Goal: Transaction & Acquisition: Purchase product/service

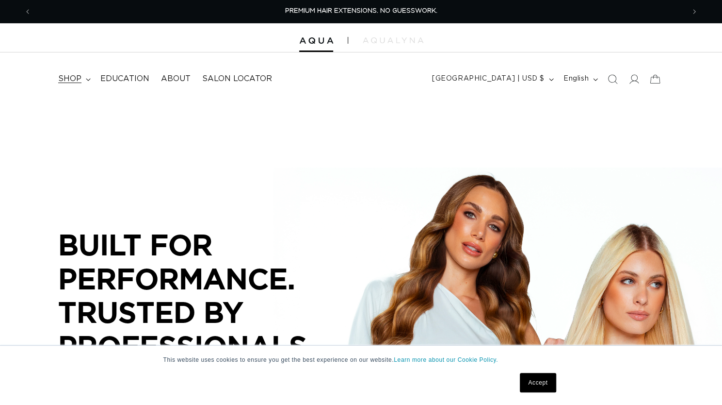
click at [77, 79] on span "shop" at bounding box center [69, 79] width 23 height 10
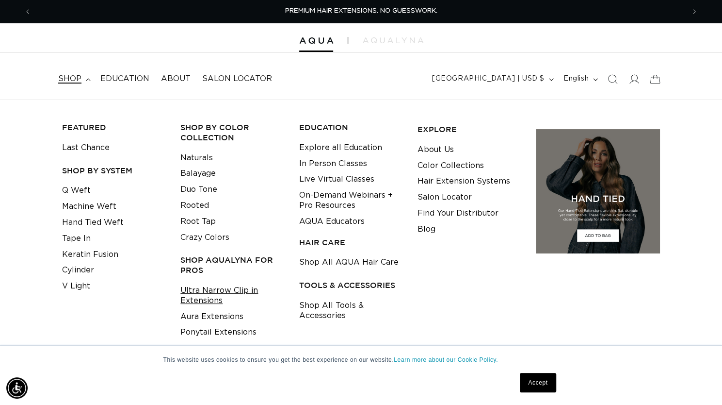
click at [199, 294] on link "Ultra Narrow Clip in Extensions" at bounding box center [231, 295] width 103 height 26
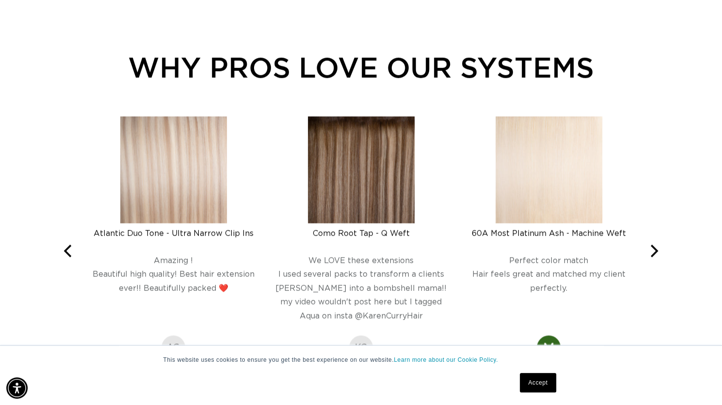
scroll to position [0, 1306]
drag, startPoint x: 728, startPoint y: 53, endPoint x: 673, endPoint y: 239, distance: 193.1
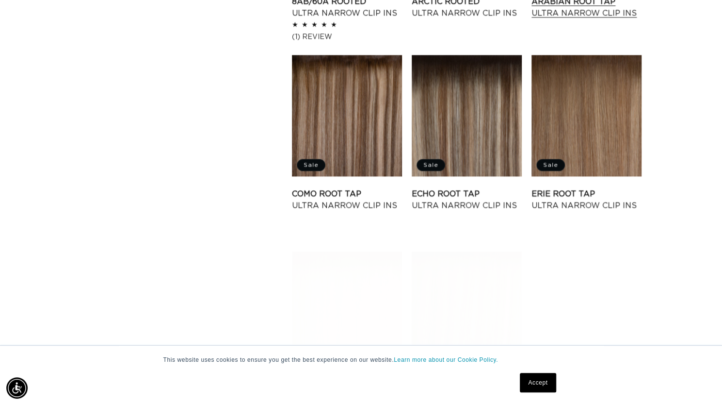
scroll to position [0, 1306]
click at [594, 19] on link "Arabian Root Tap Ultra Narrow Clip Ins" at bounding box center [587, 7] width 110 height 23
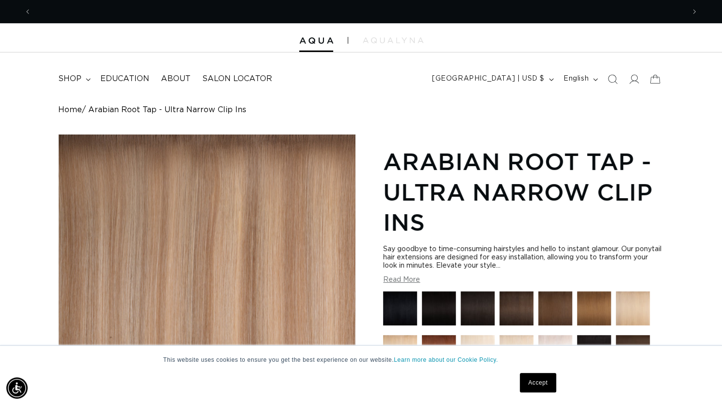
click at [537, 384] on link "Accept" at bounding box center [538, 382] width 36 height 19
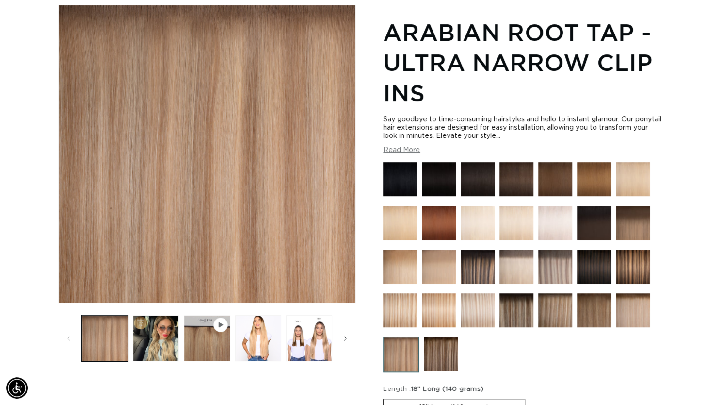
scroll to position [138, 0]
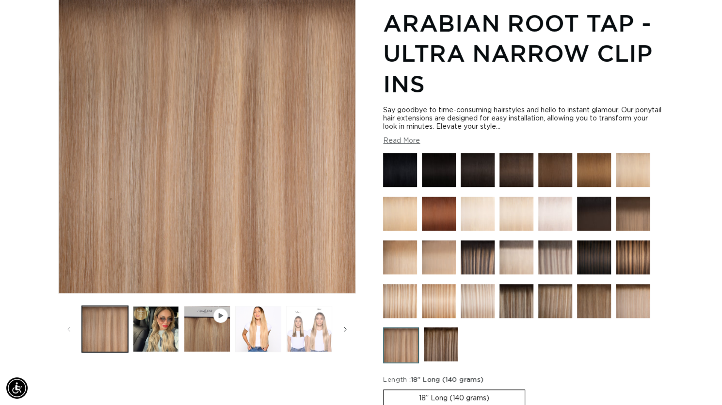
click at [313, 330] on button "Load image 4 in gallery view" at bounding box center [309, 329] width 46 height 46
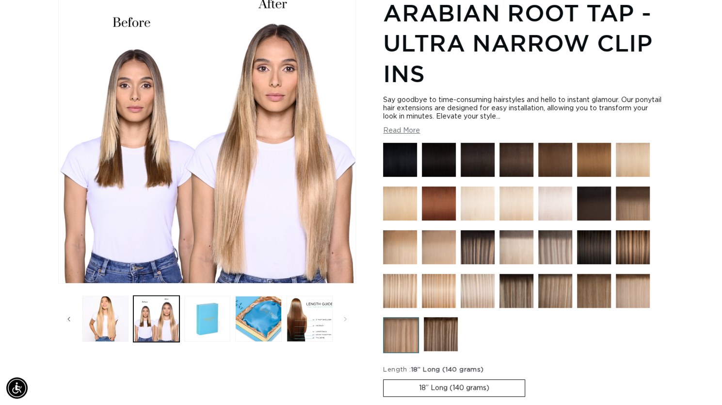
scroll to position [0, 0]
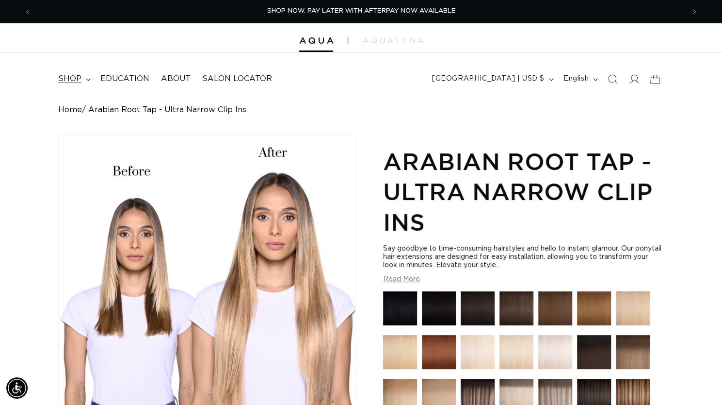
click at [84, 81] on summary "shop" at bounding box center [73, 79] width 42 height 22
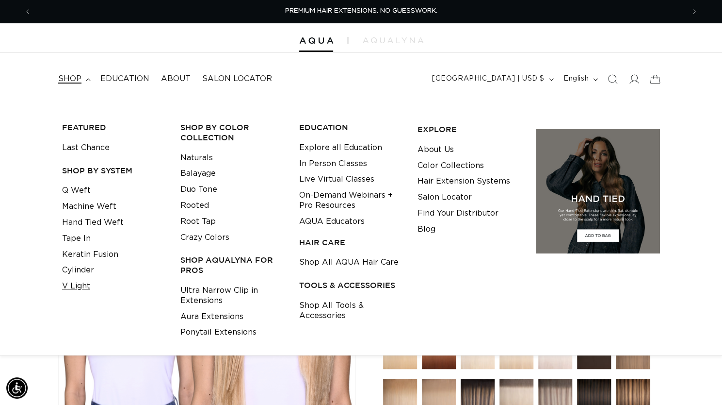
click at [70, 285] on link "V Light" at bounding box center [76, 286] width 28 height 16
